Goal: Check status: Check status

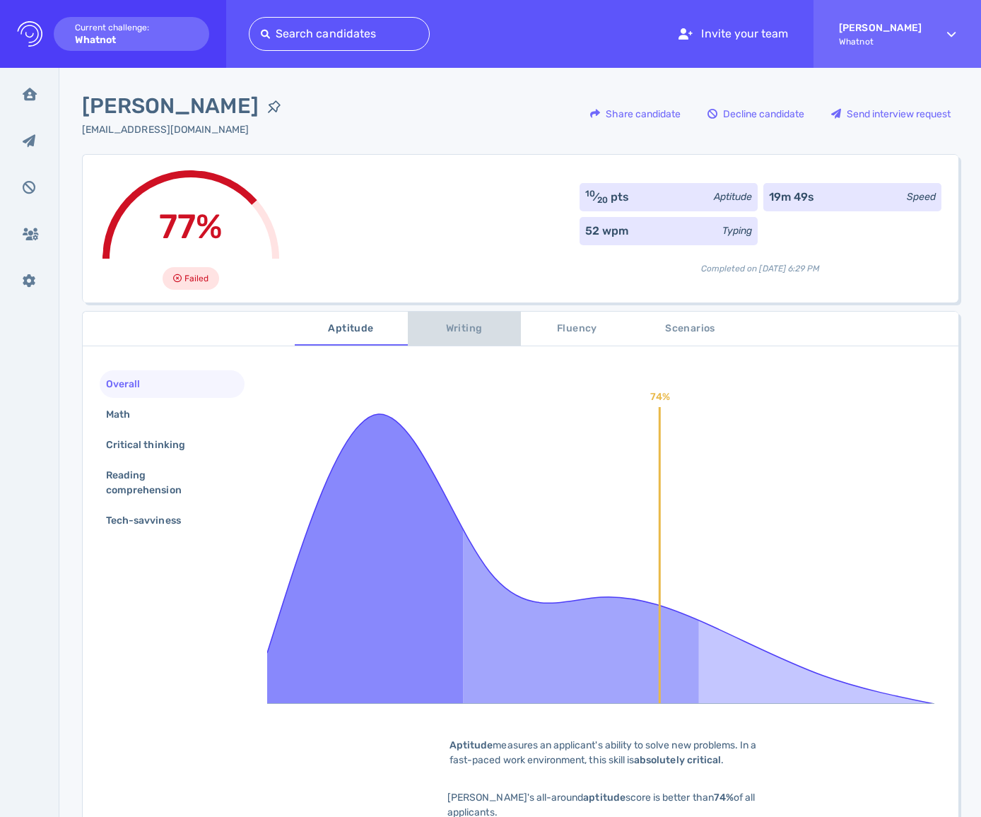
click at [452, 327] on span "Writing" at bounding box center [464, 329] width 96 height 18
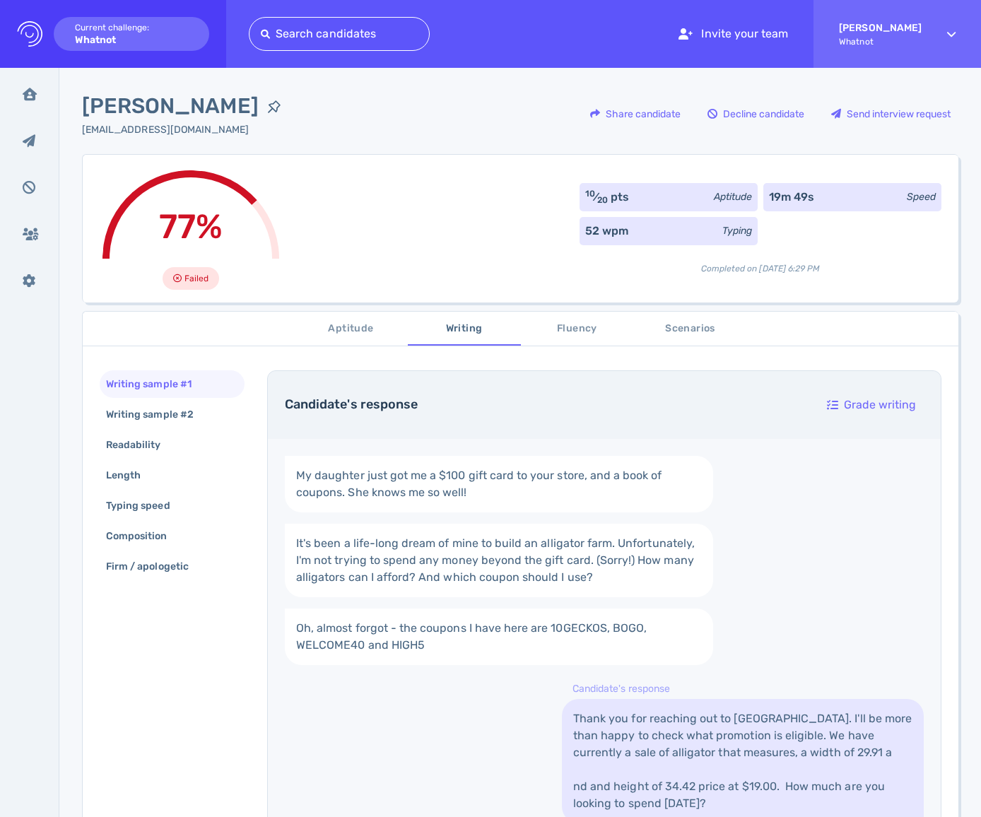
scroll to position [235, 0]
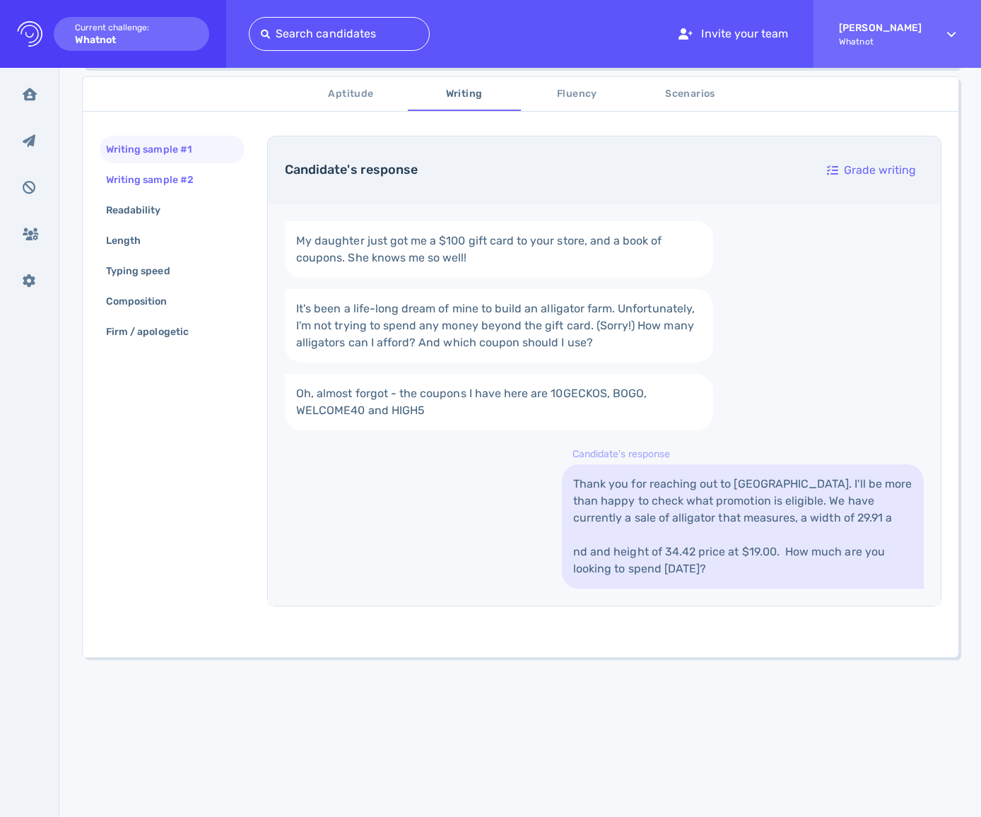
click at [177, 182] on div "Writing sample #2" at bounding box center [156, 180] width 107 height 20
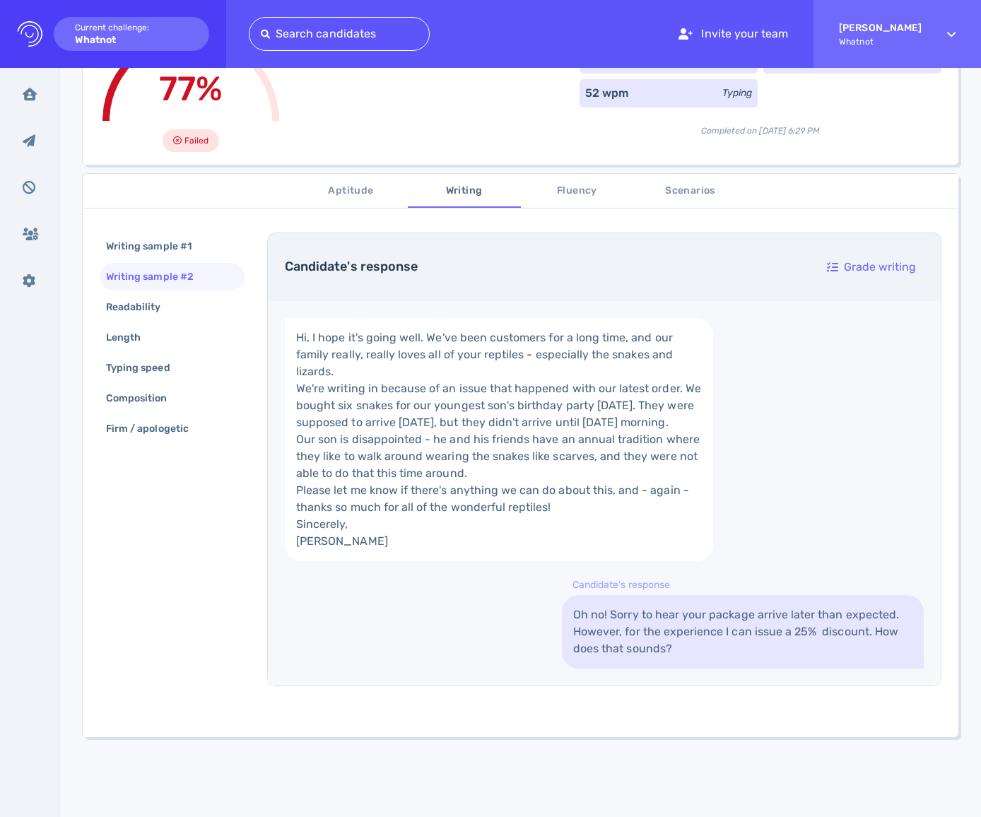
scroll to position [0, 0]
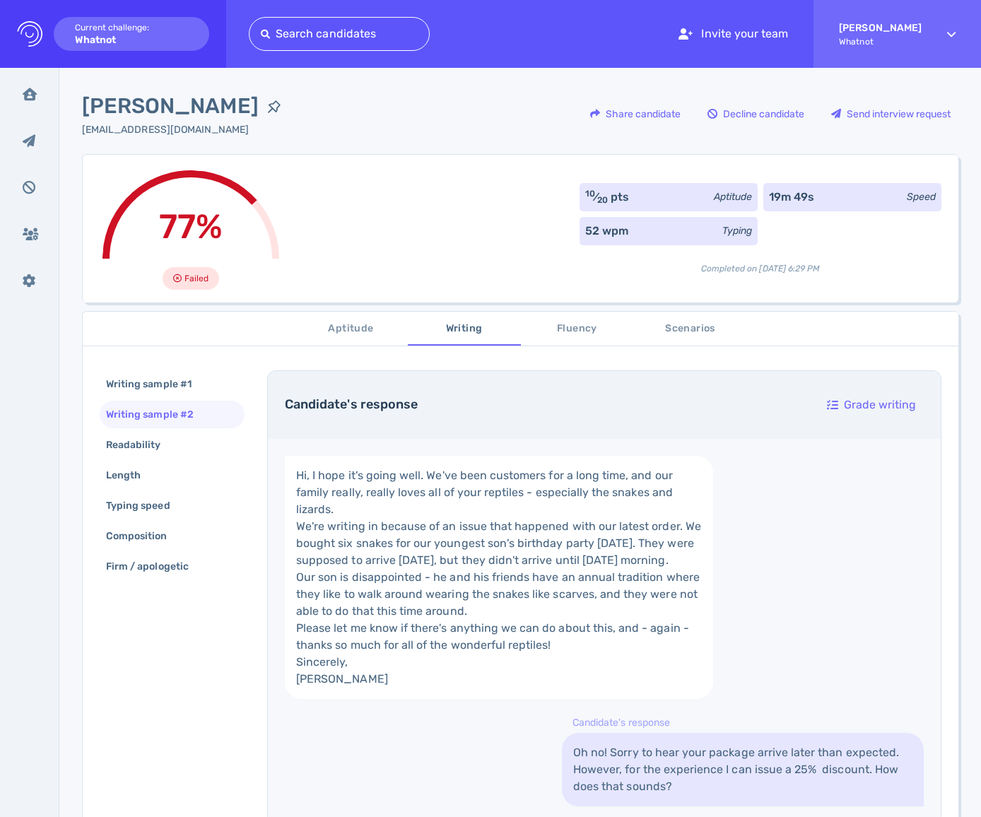
click at [362, 333] on span "Aptitude" at bounding box center [351, 329] width 96 height 18
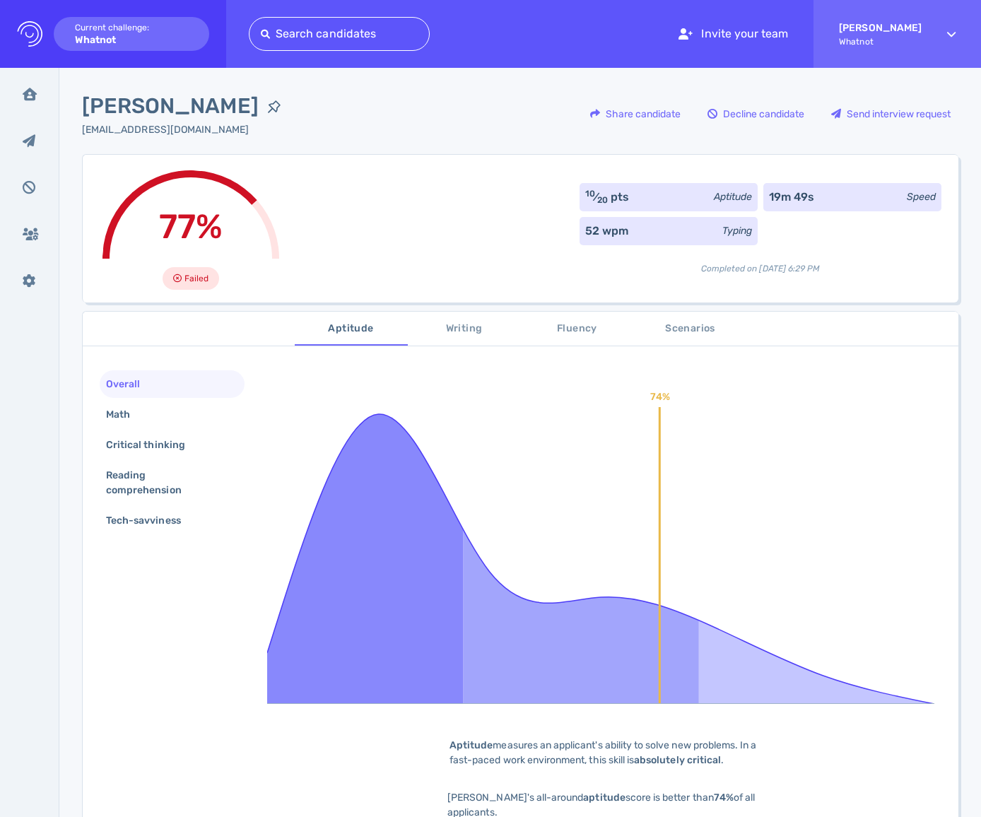
click at [483, 329] on span "Writing" at bounding box center [464, 329] width 96 height 18
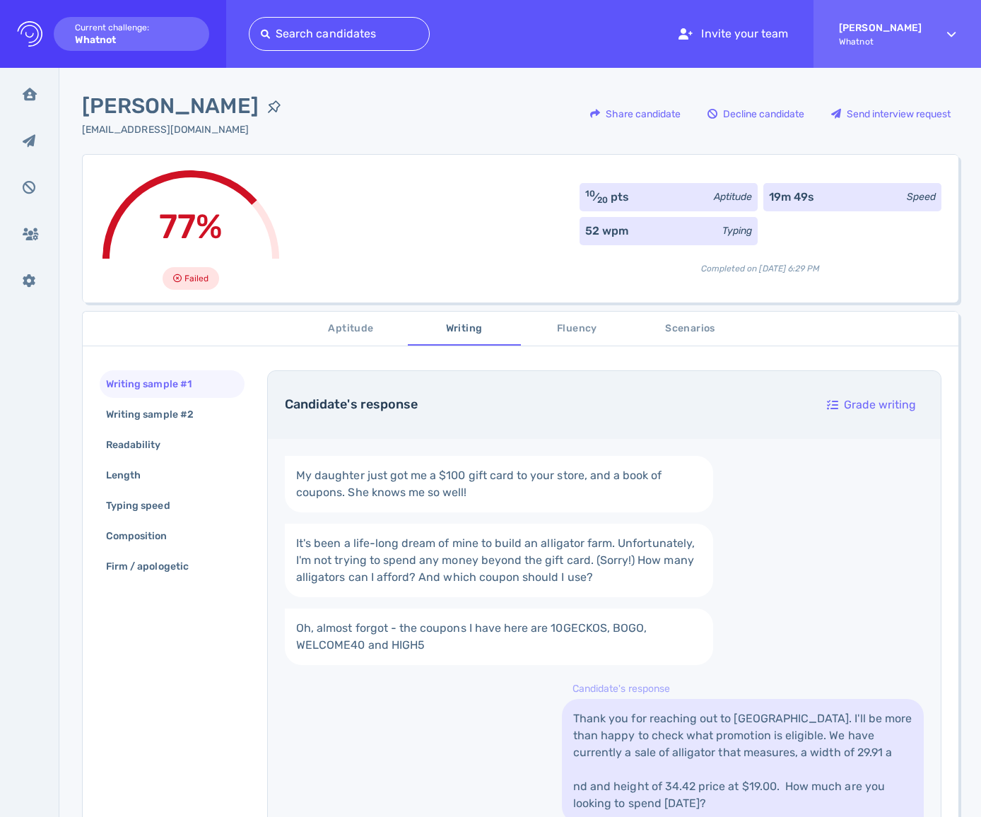
click at [619, 325] on span "Fluency" at bounding box center [577, 329] width 96 height 18
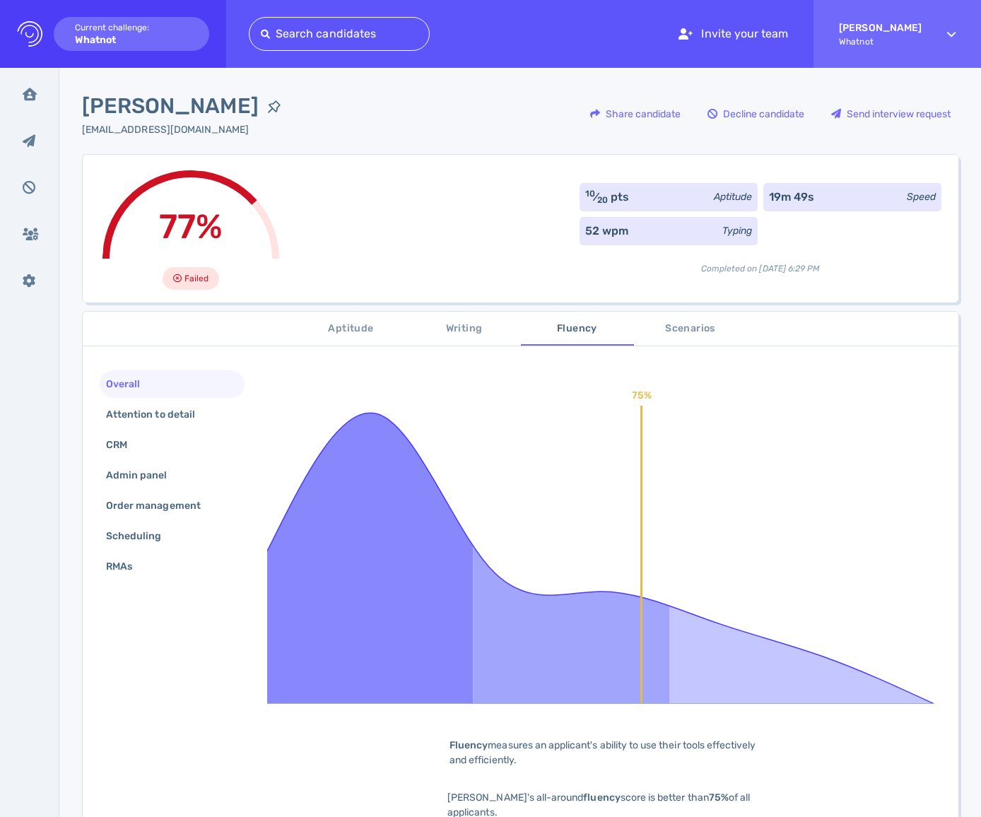
click at [579, 327] on span "Fluency" at bounding box center [577, 329] width 96 height 18
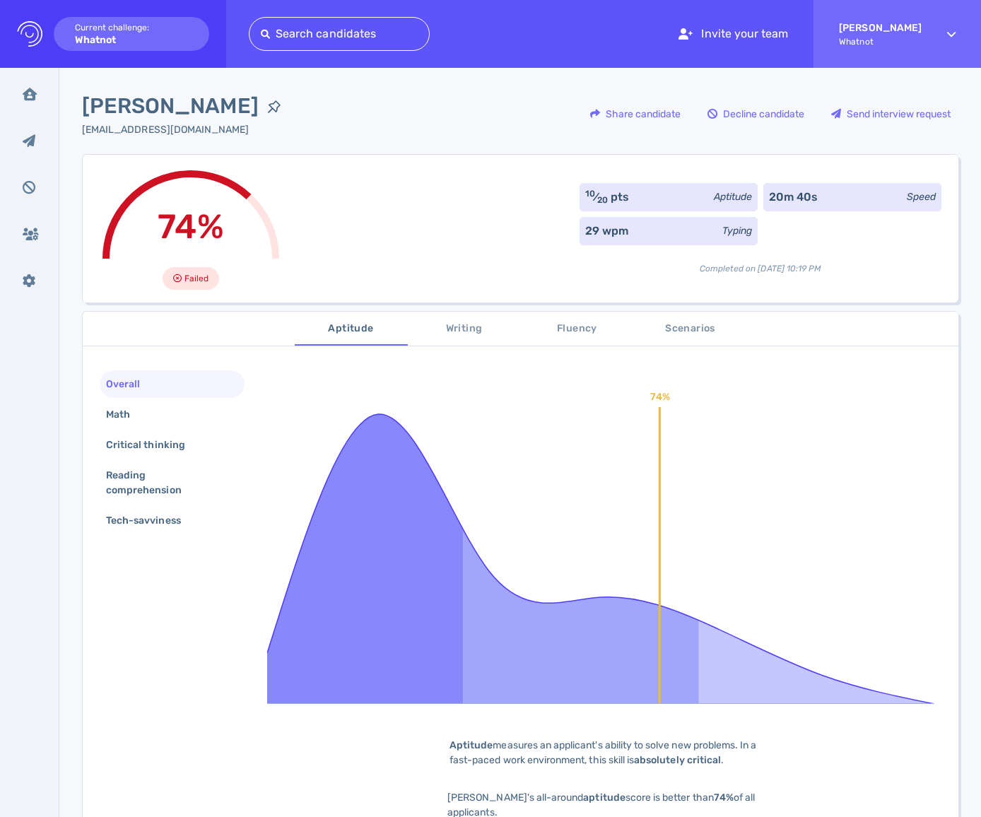
click at [454, 322] on span "Writing" at bounding box center [464, 329] width 96 height 18
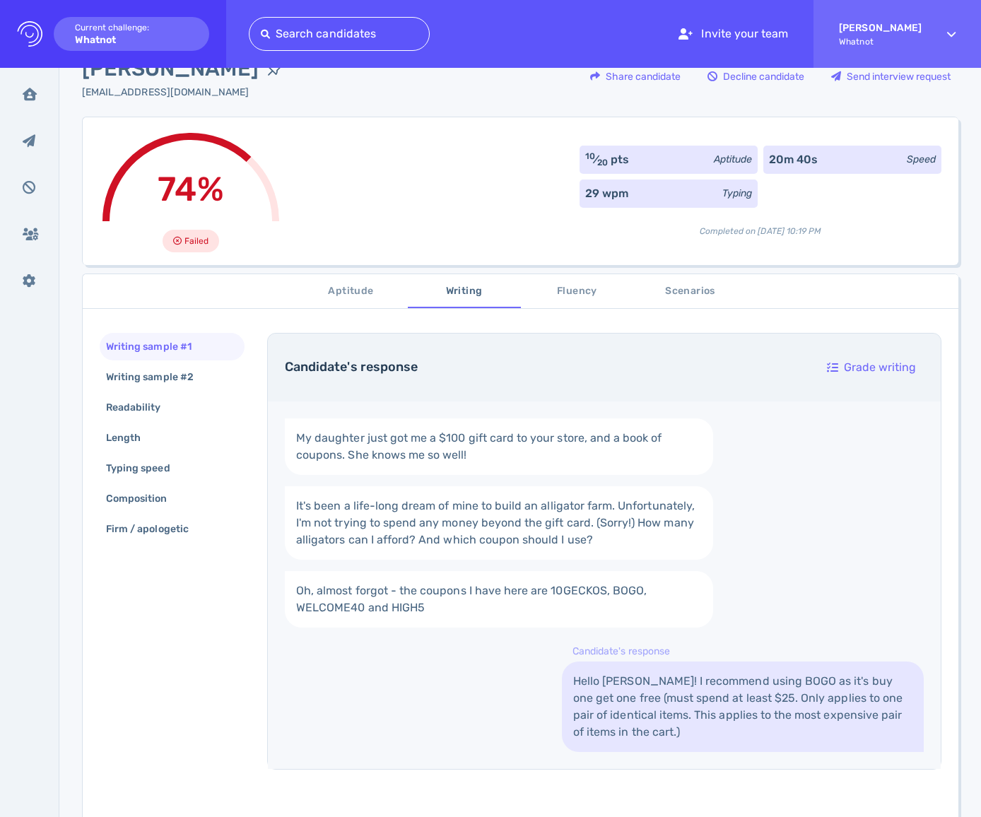
scroll to position [47, 0]
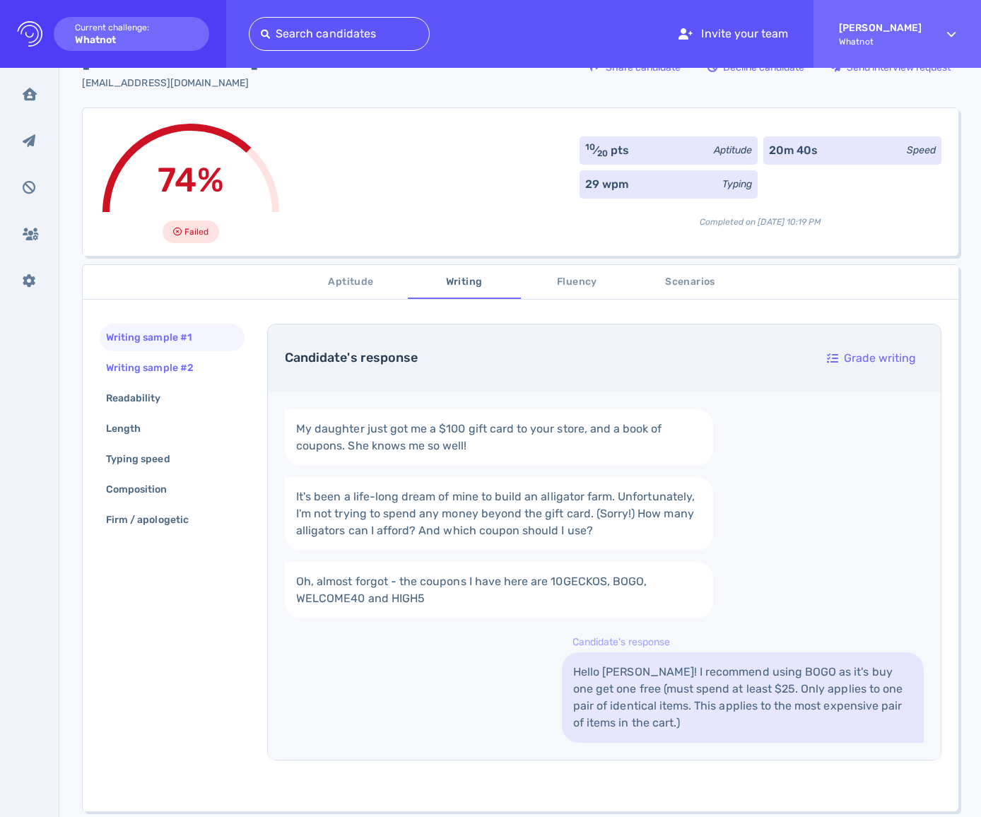
click at [216, 370] on div "Writing sample #2" at bounding box center [172, 368] width 145 height 28
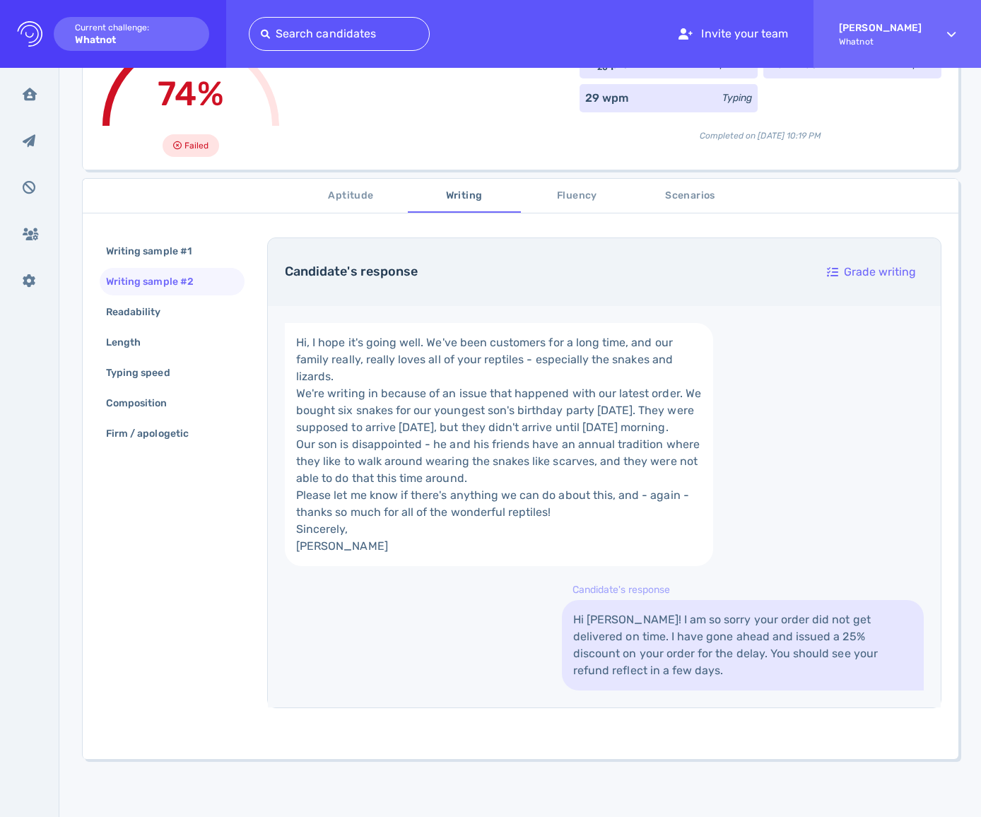
scroll to position [61, 0]
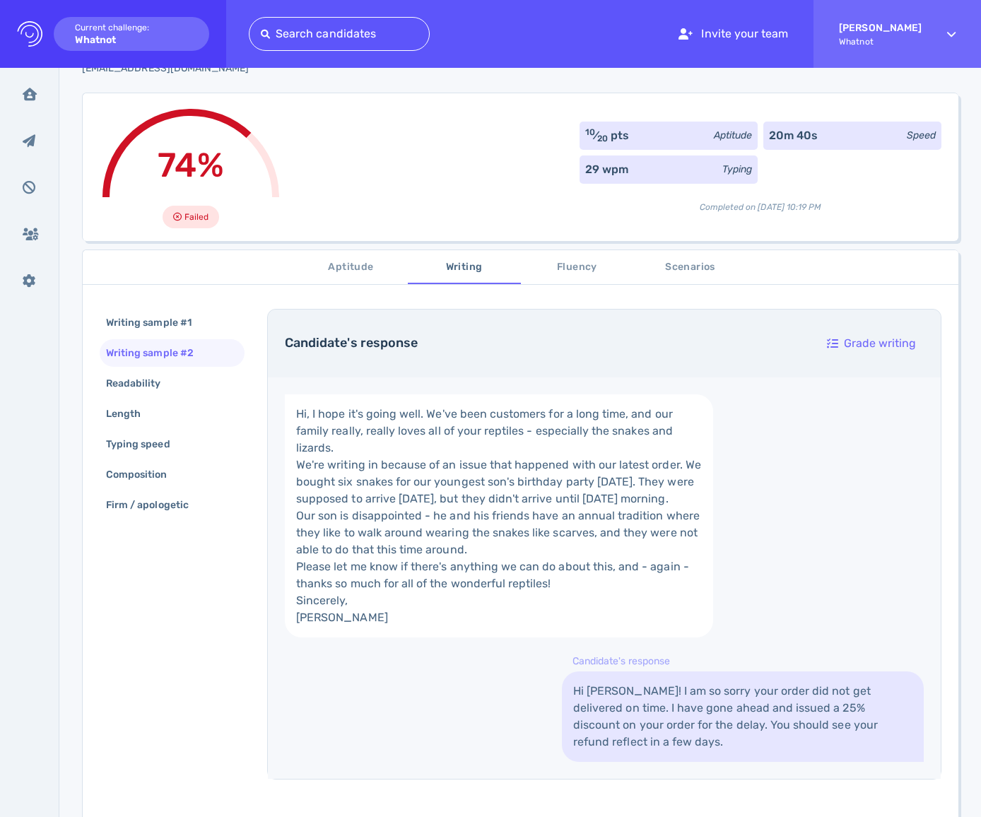
click at [577, 270] on span "Fluency" at bounding box center [577, 268] width 96 height 18
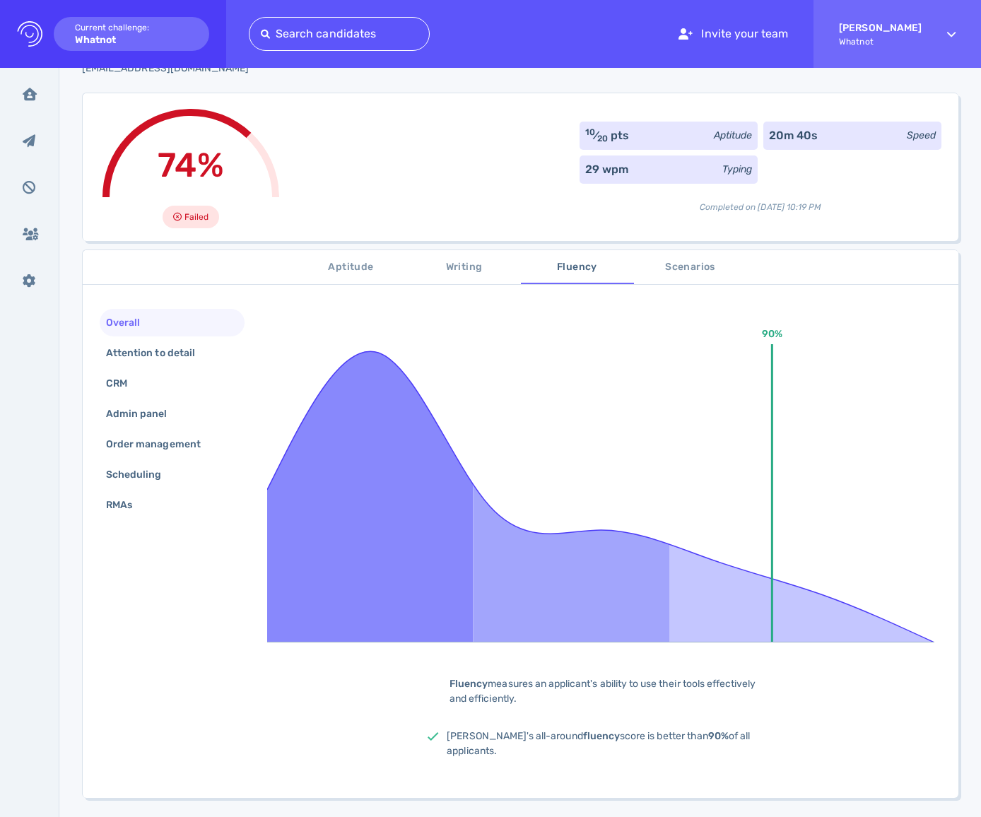
click at [678, 271] on span "Scenarios" at bounding box center [691, 268] width 96 height 18
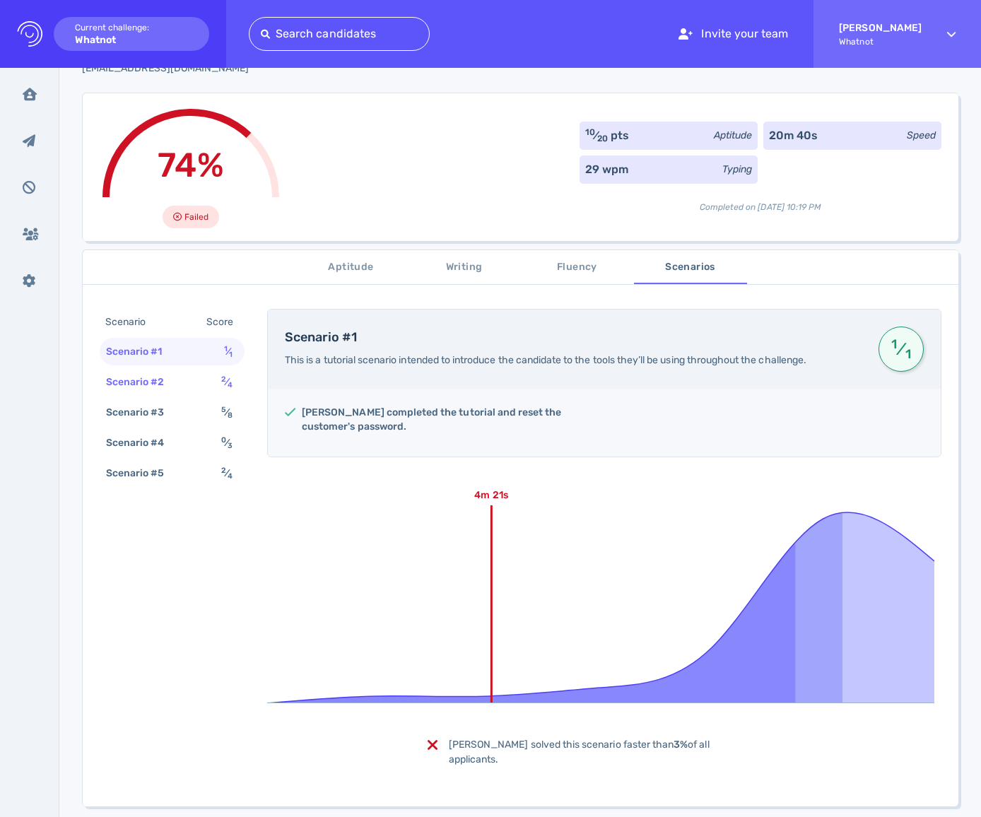
click at [180, 374] on div "Scenario #2" at bounding box center [142, 382] width 78 height 20
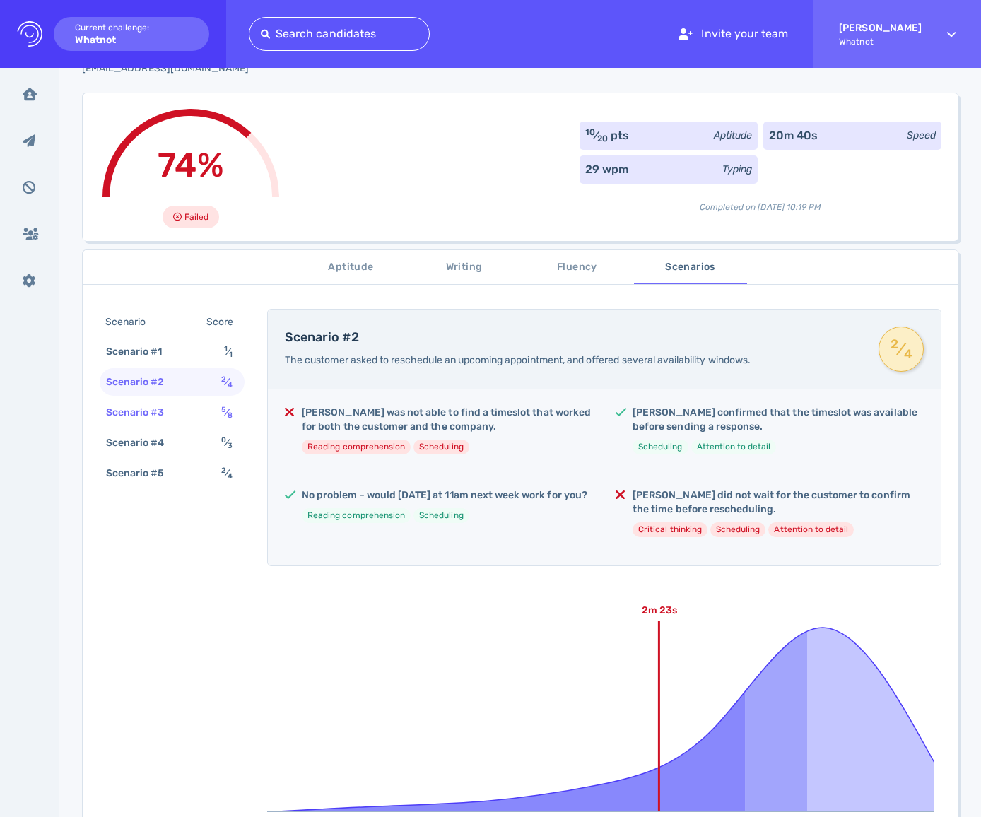
click at [187, 406] on div "Scenario #3 5 ⁄ 8" at bounding box center [172, 413] width 145 height 28
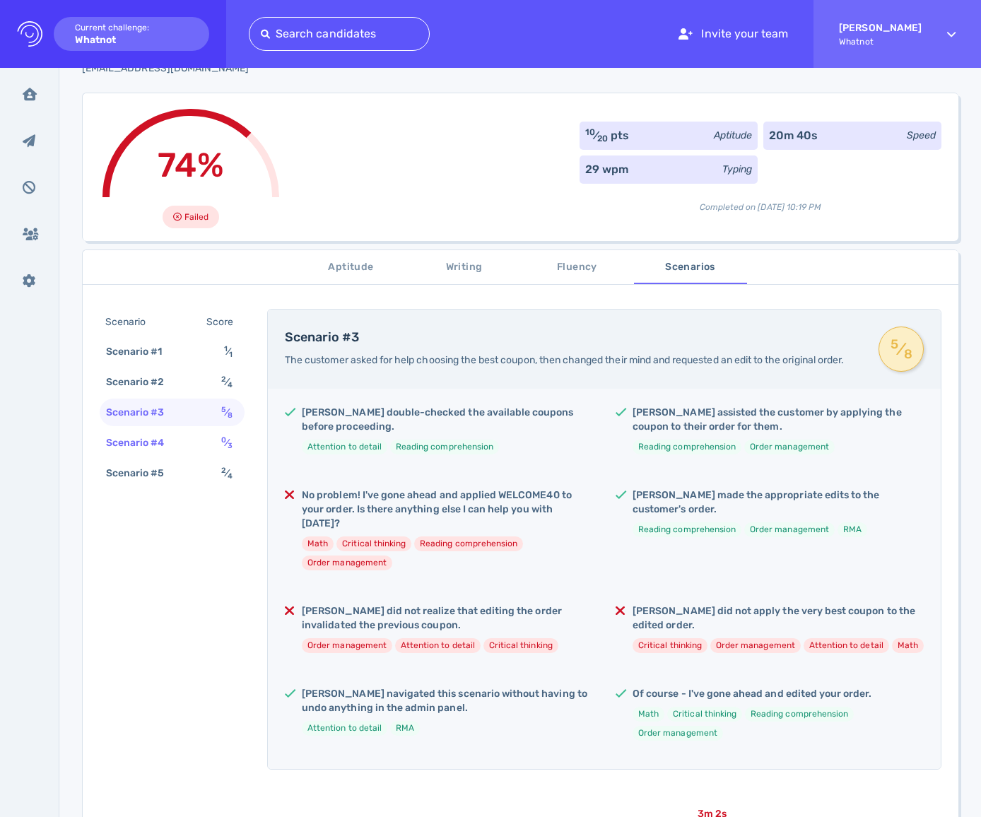
click at [198, 440] on div "Scenario #4 0 ⁄ 3" at bounding box center [172, 443] width 145 height 28
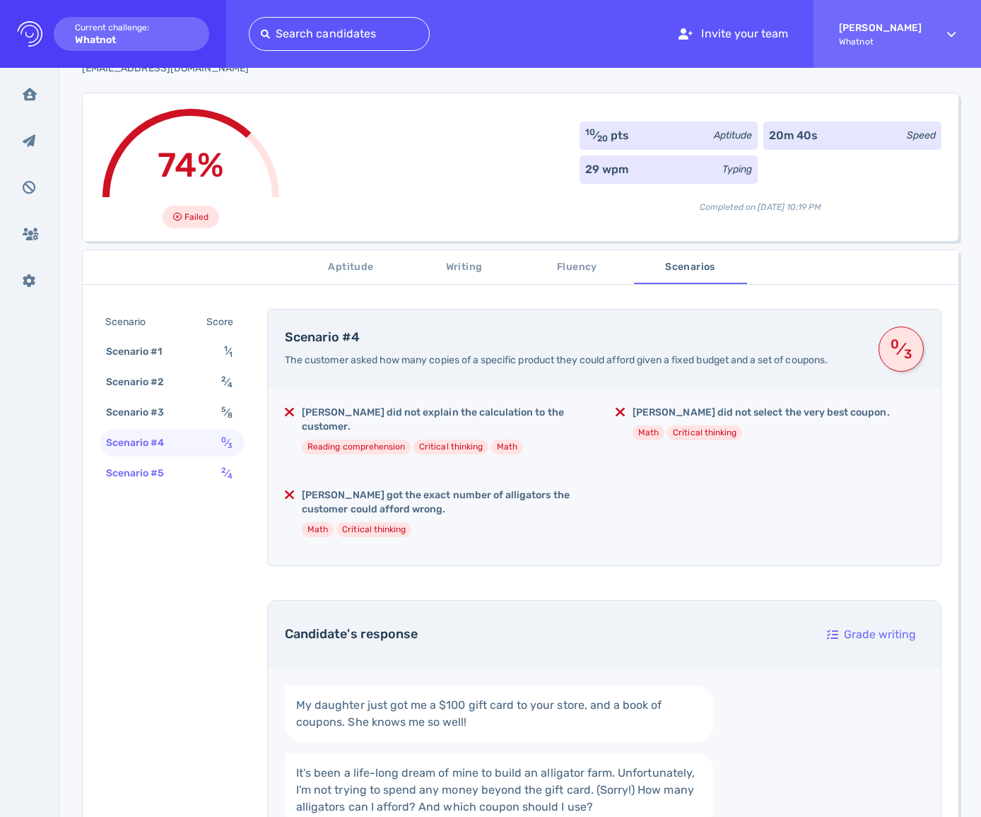
click at [204, 462] on div "Scenario #5 2 ⁄ 4" at bounding box center [172, 473] width 145 height 28
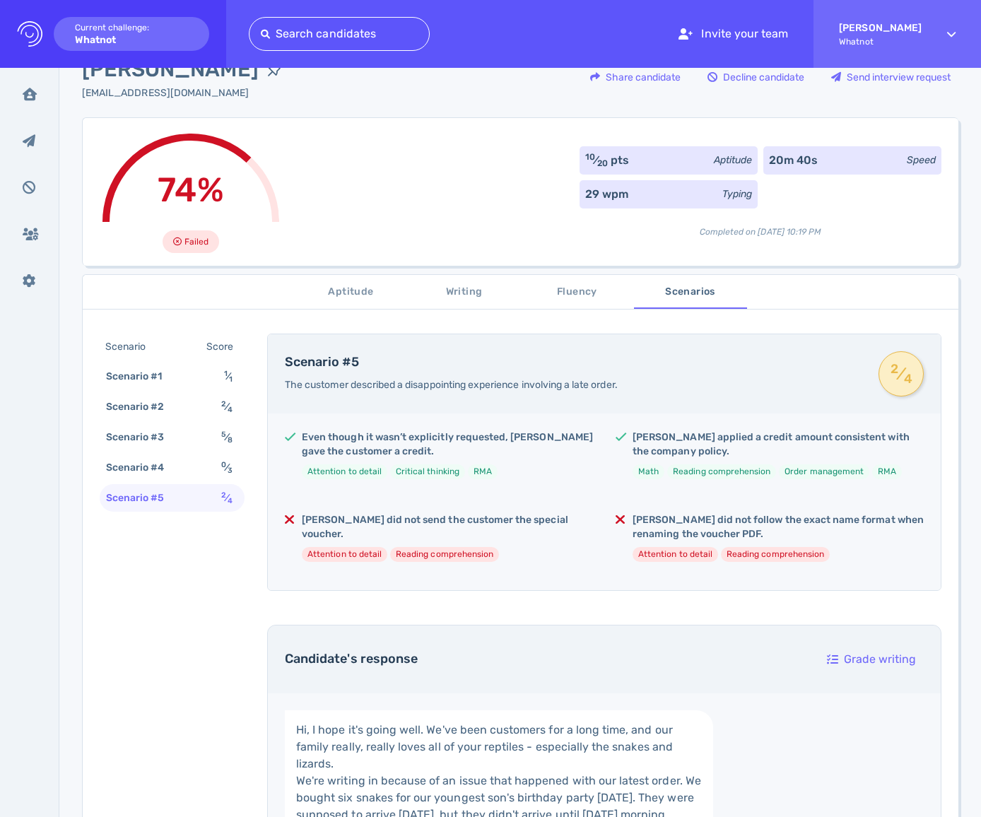
scroll to position [0, 0]
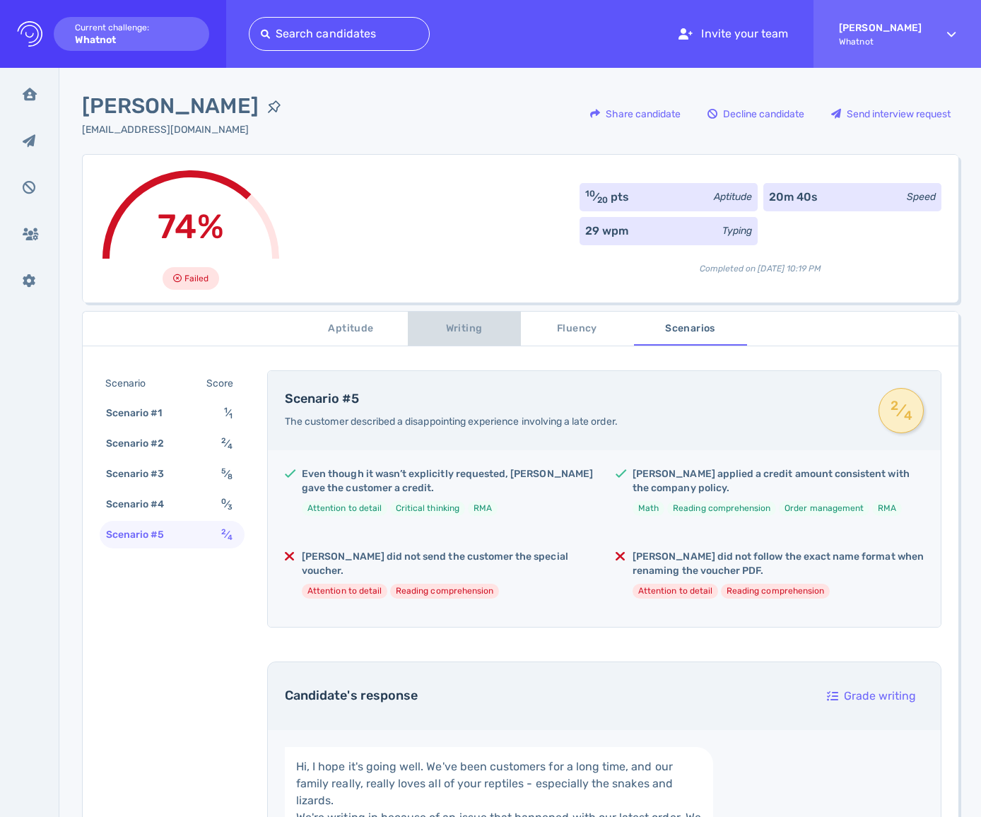
click at [455, 322] on span "Writing" at bounding box center [464, 329] width 96 height 18
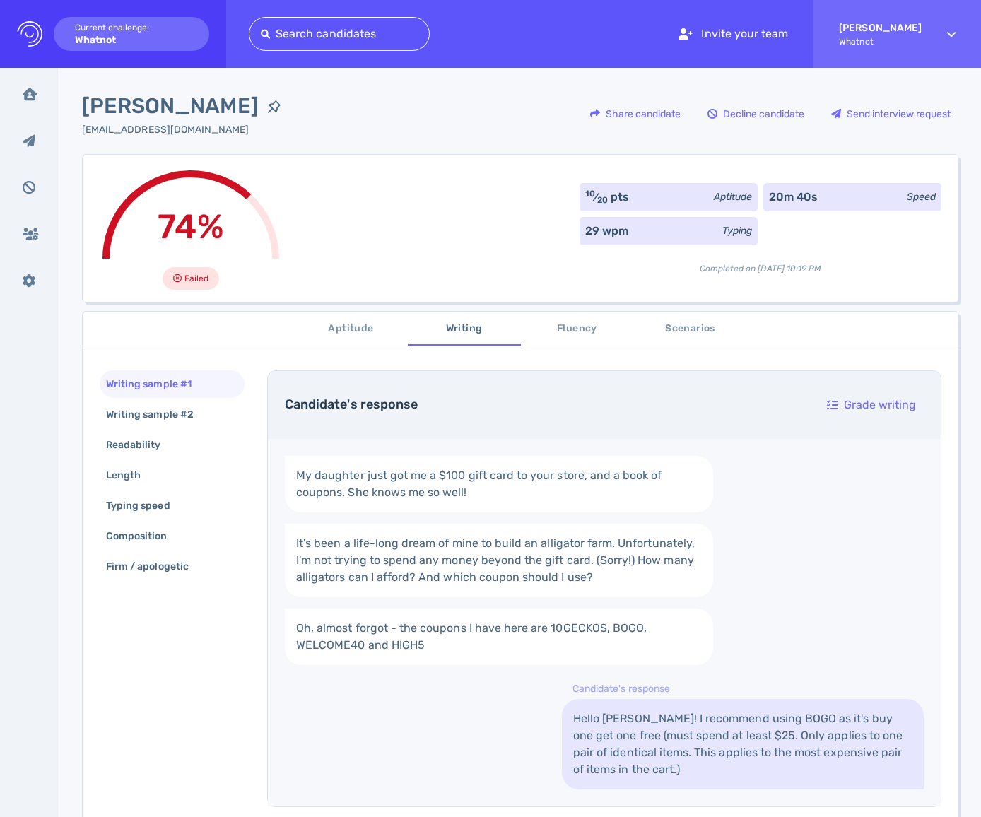
click at [346, 337] on span "Aptitude" at bounding box center [351, 329] width 96 height 18
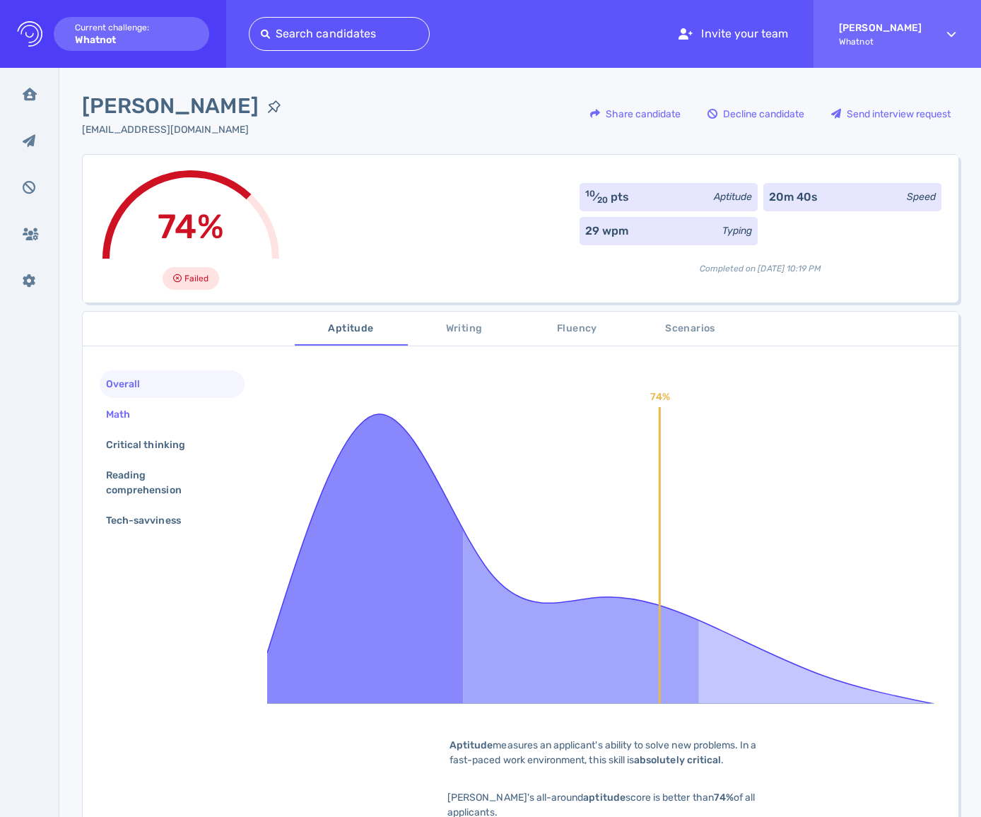
click at [154, 413] on div "Math" at bounding box center [172, 415] width 145 height 28
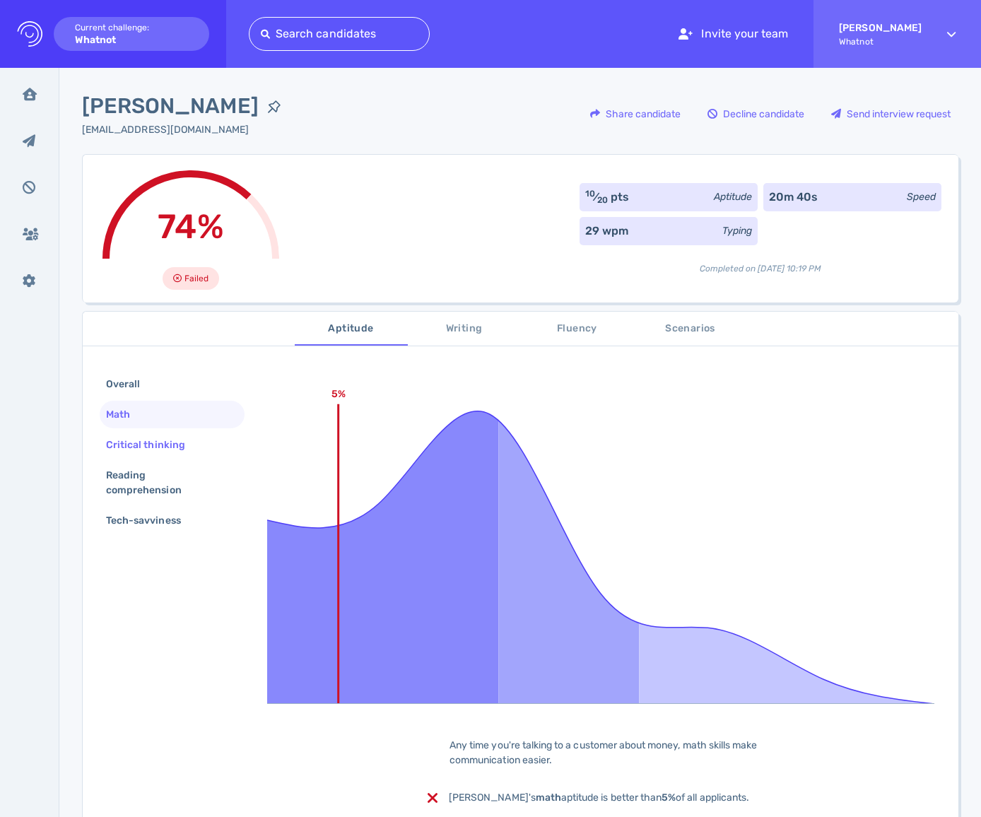
click at [156, 437] on div "Critical thinking" at bounding box center [152, 445] width 99 height 20
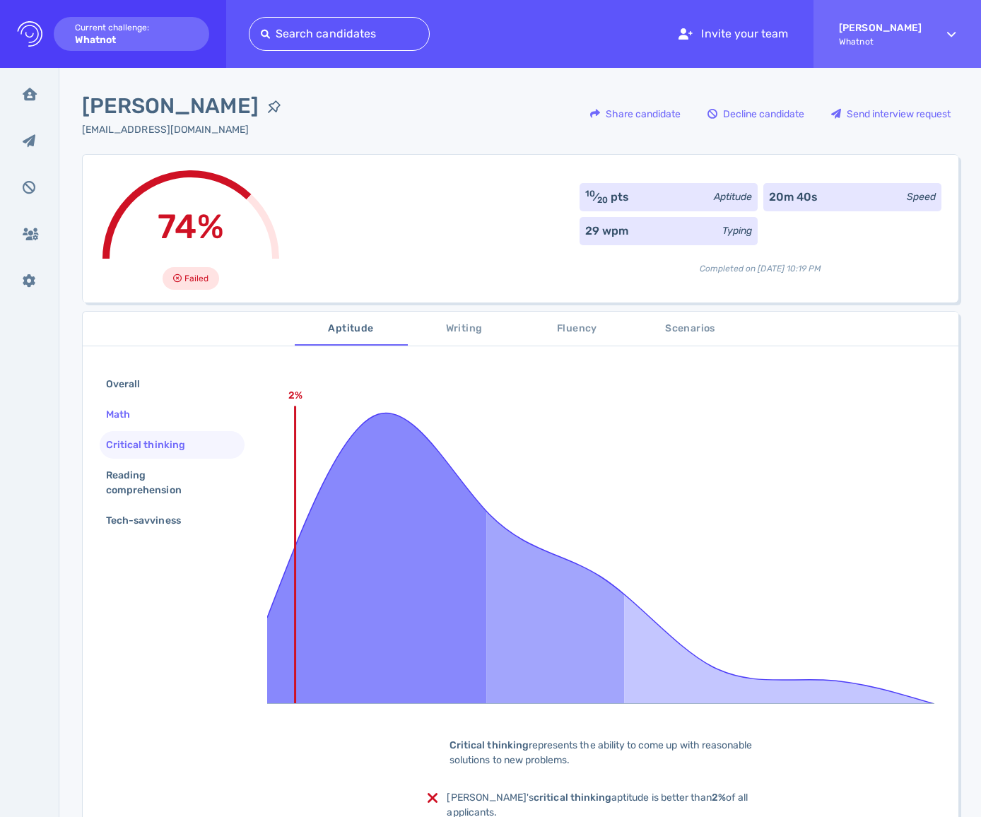
click at [140, 411] on div "Math" at bounding box center [125, 414] width 44 height 20
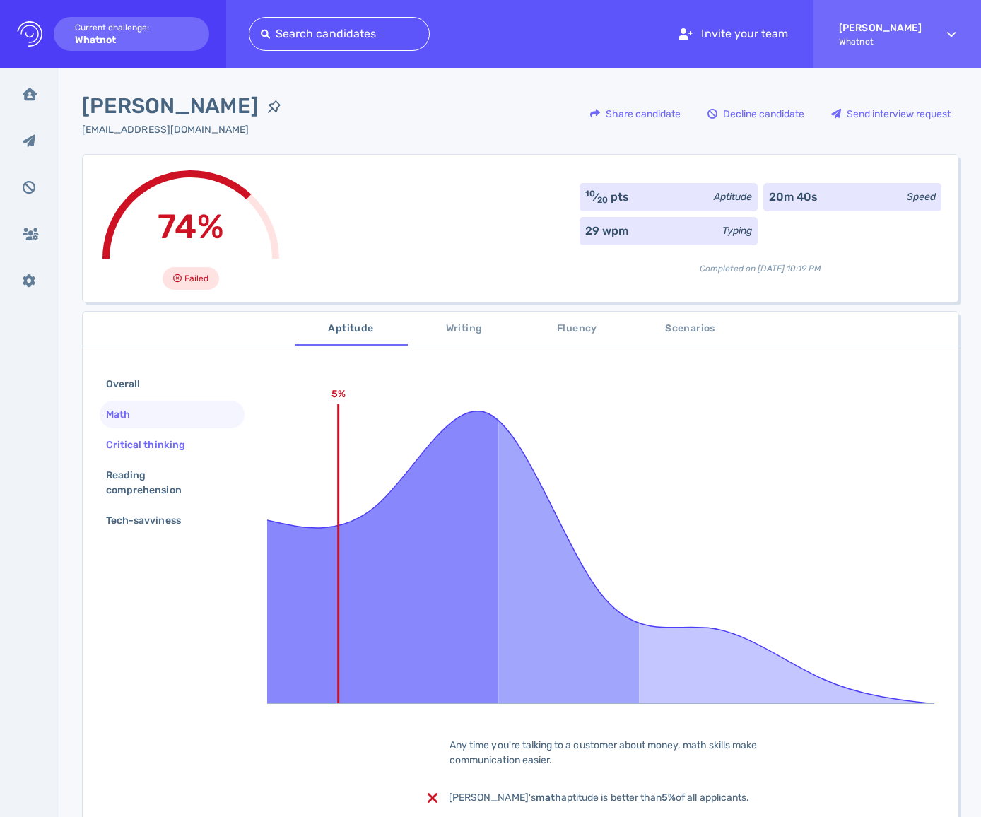
click at [145, 432] on div "Critical thinking" at bounding box center [172, 445] width 145 height 28
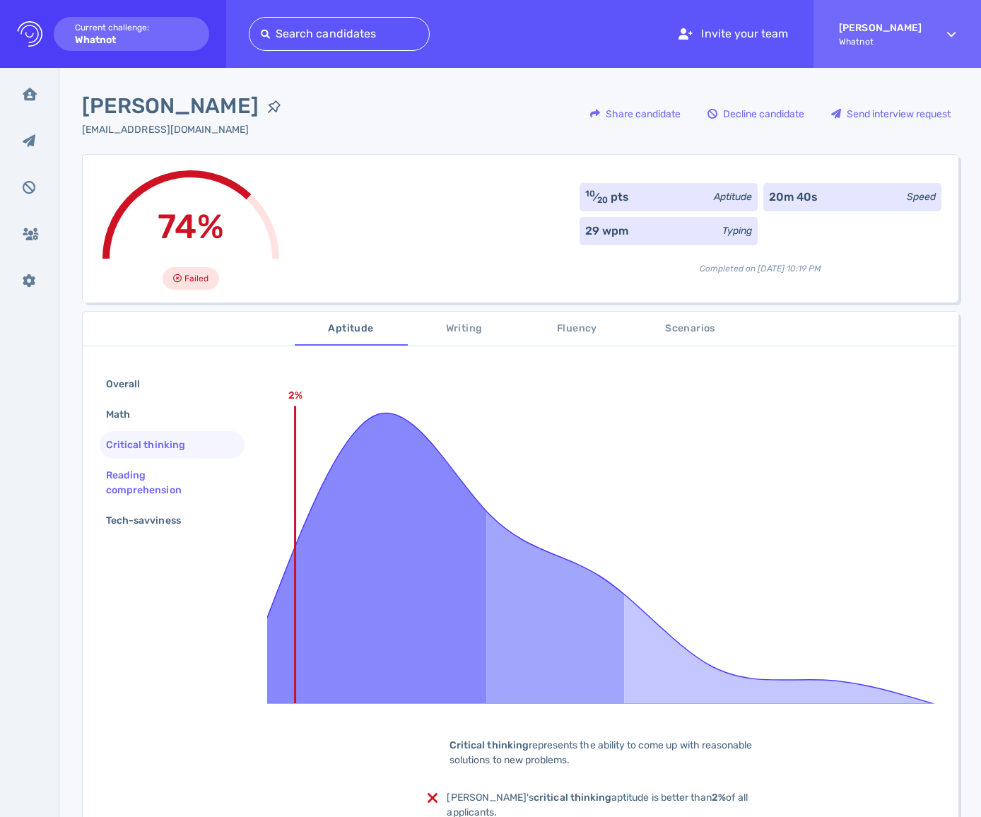
click at [156, 465] on div "Reading comprehension" at bounding box center [166, 482] width 127 height 35
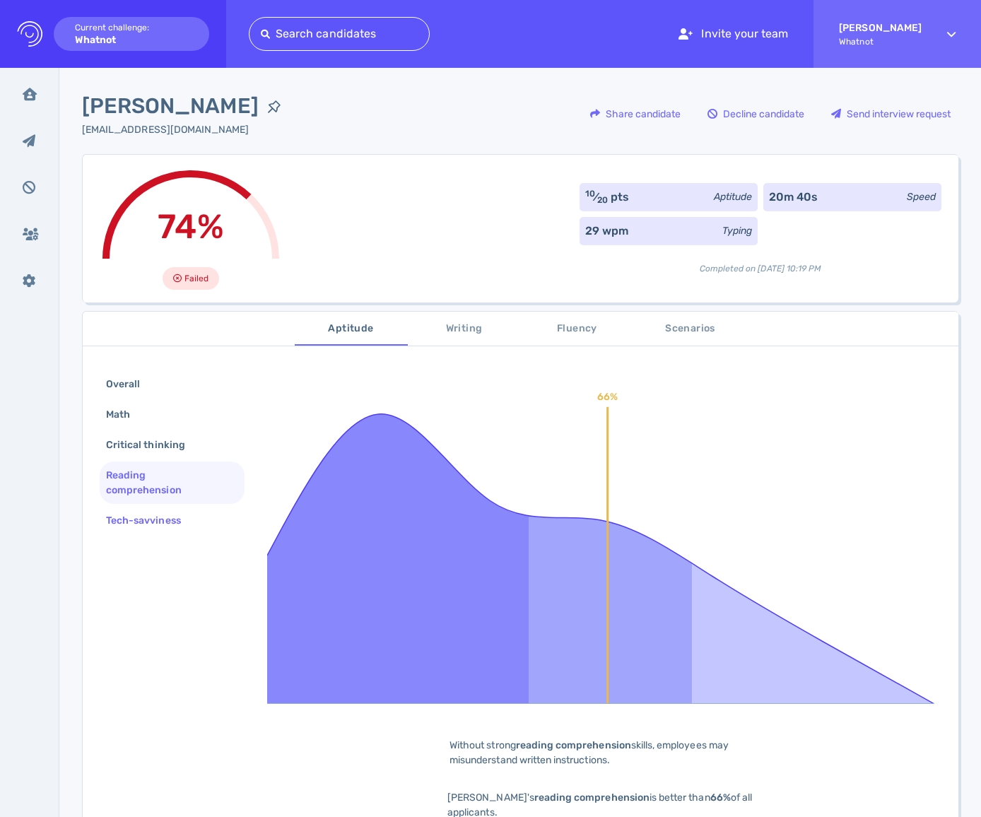
click at [152, 515] on div "Tech-savviness" at bounding box center [150, 520] width 95 height 20
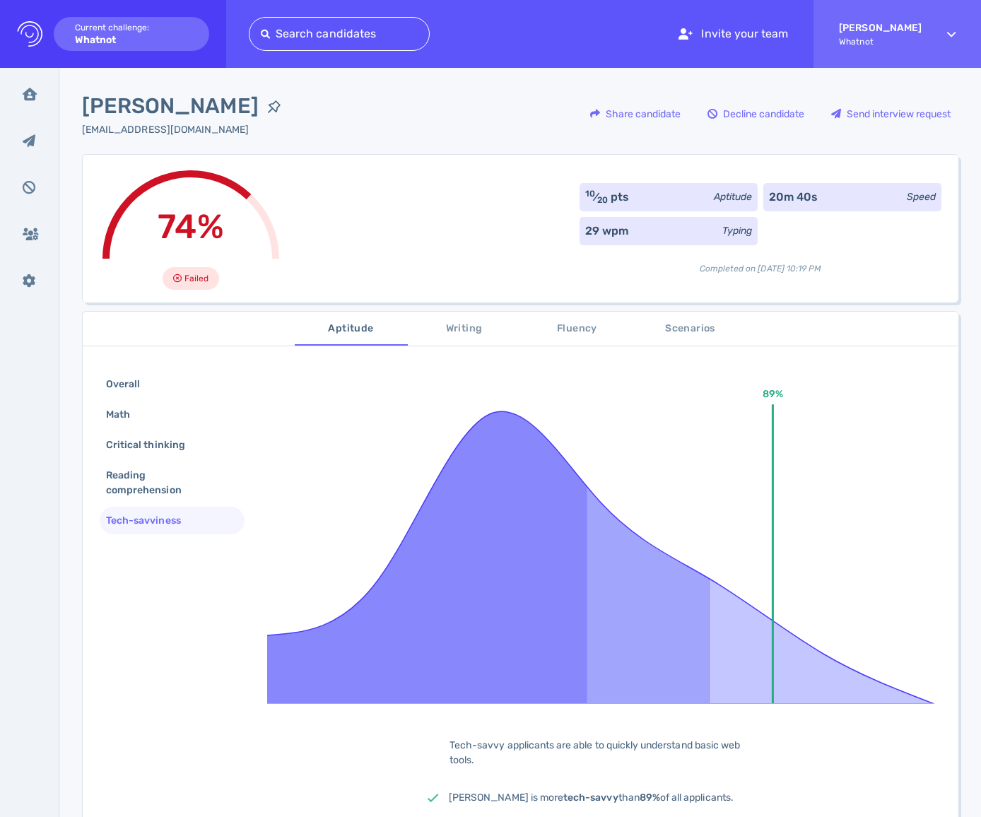
click at [149, 363] on div "Overall Math Critical thinking Reading comprehension Tech-savviness 89% Tech-sa…" at bounding box center [521, 599] width 876 height 492
click at [148, 377] on div "Overall" at bounding box center [130, 384] width 54 height 20
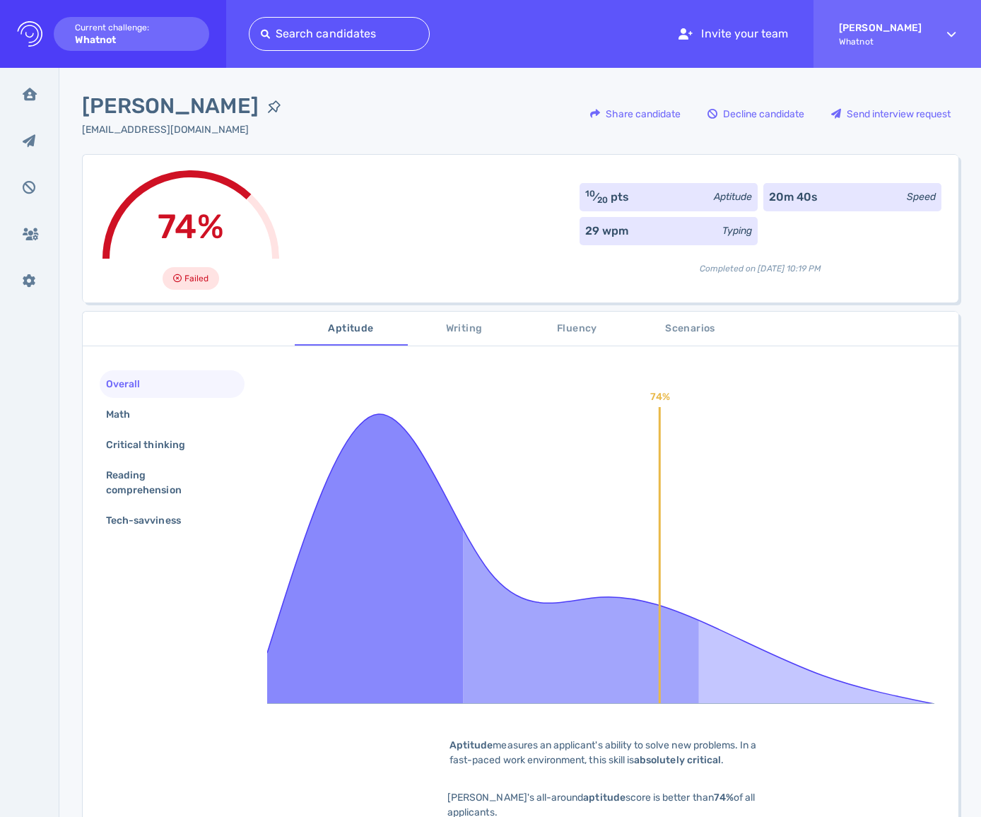
click at [568, 326] on span "Fluency" at bounding box center [577, 329] width 96 height 18
